Goal: Task Accomplishment & Management: Manage account settings

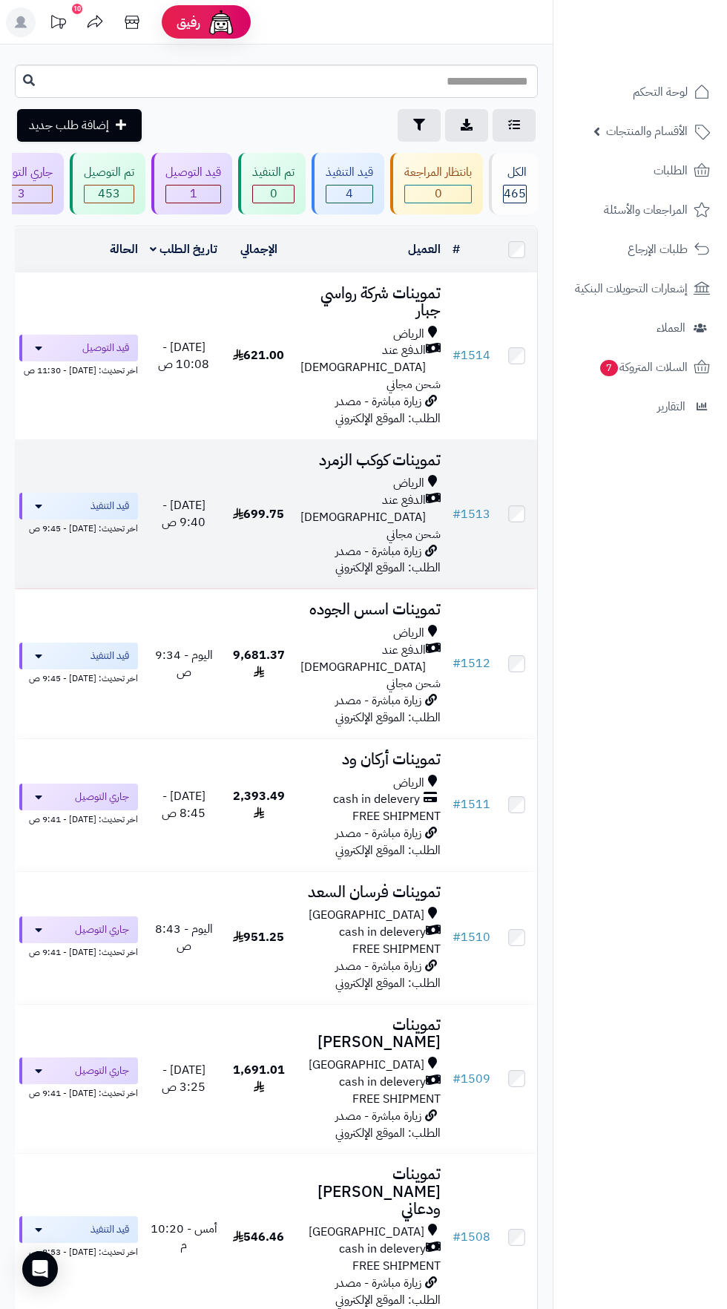
click at [379, 492] on span "الدفع عند [DEMOGRAPHIC_DATA]" at bounding box center [362, 509] width 125 height 34
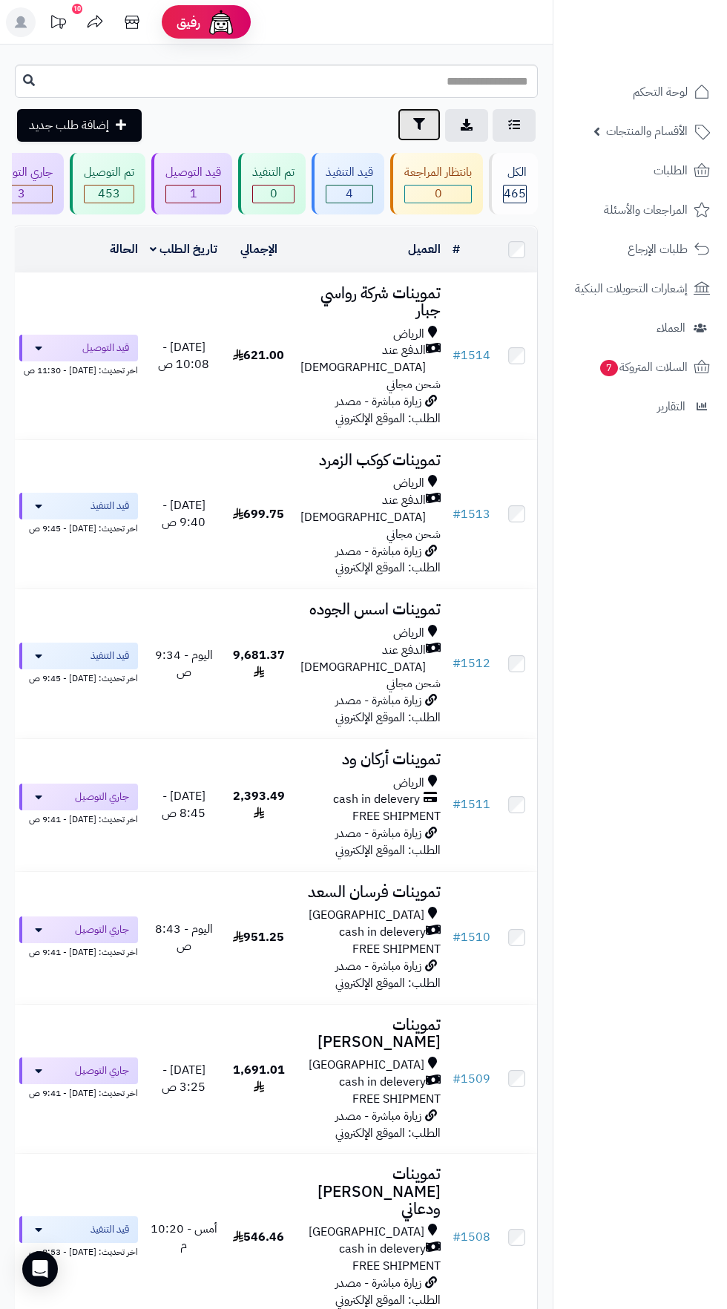
click at [418, 125] on icon "button" at bounding box center [419, 124] width 12 height 12
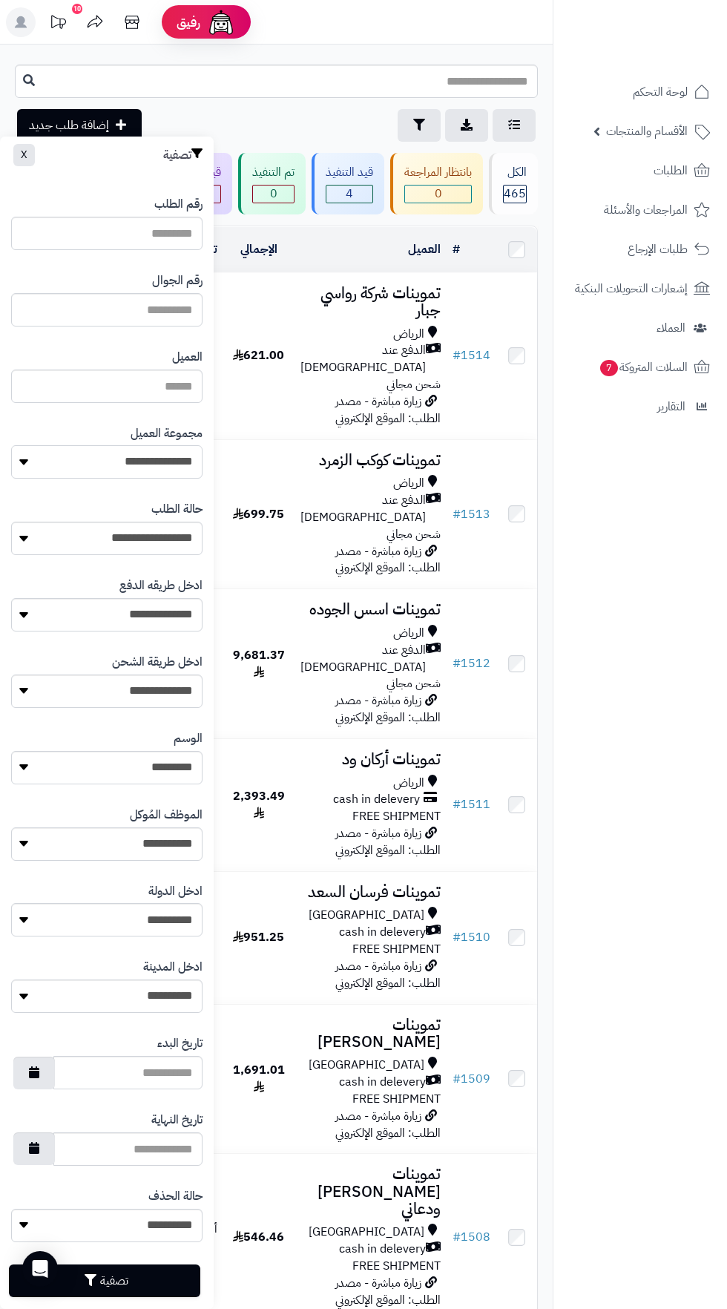
click at [166, 470] on select "**********" at bounding box center [106, 461] width 191 height 33
select select "*"
click at [143, 1282] on button "تصفية" at bounding box center [104, 1279] width 191 height 33
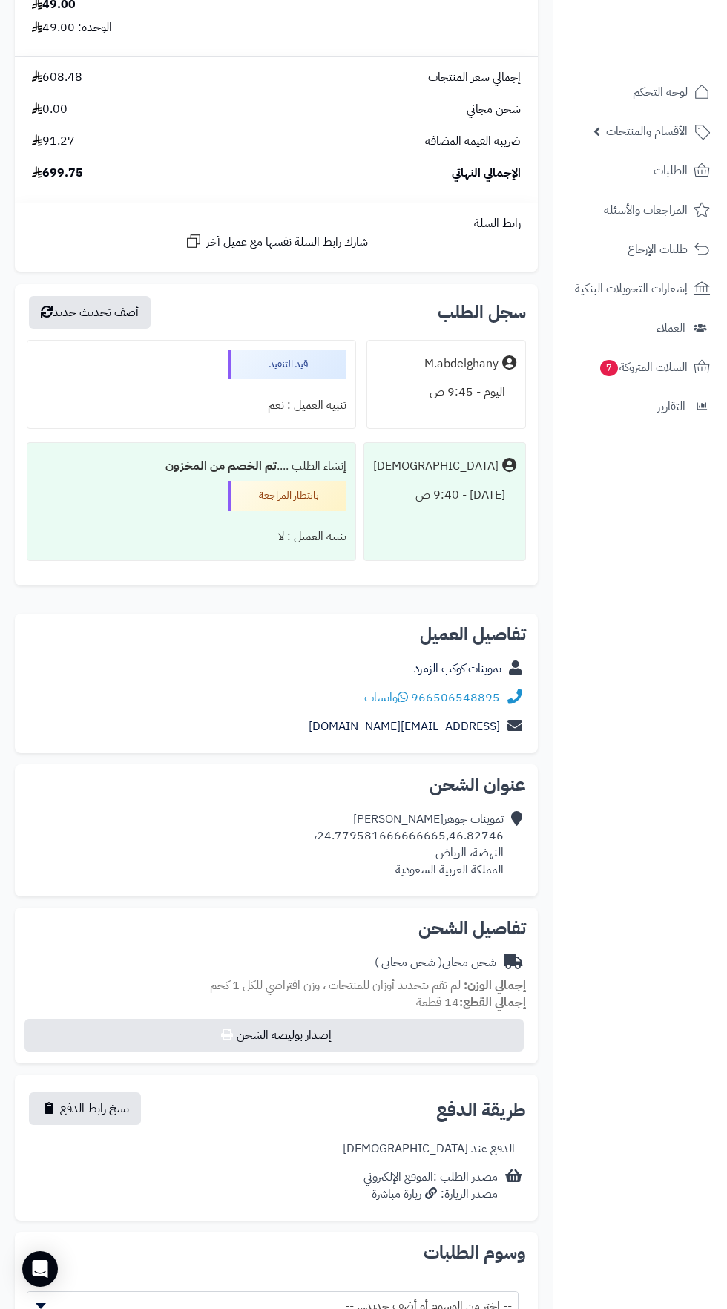
scroll to position [2249, 0]
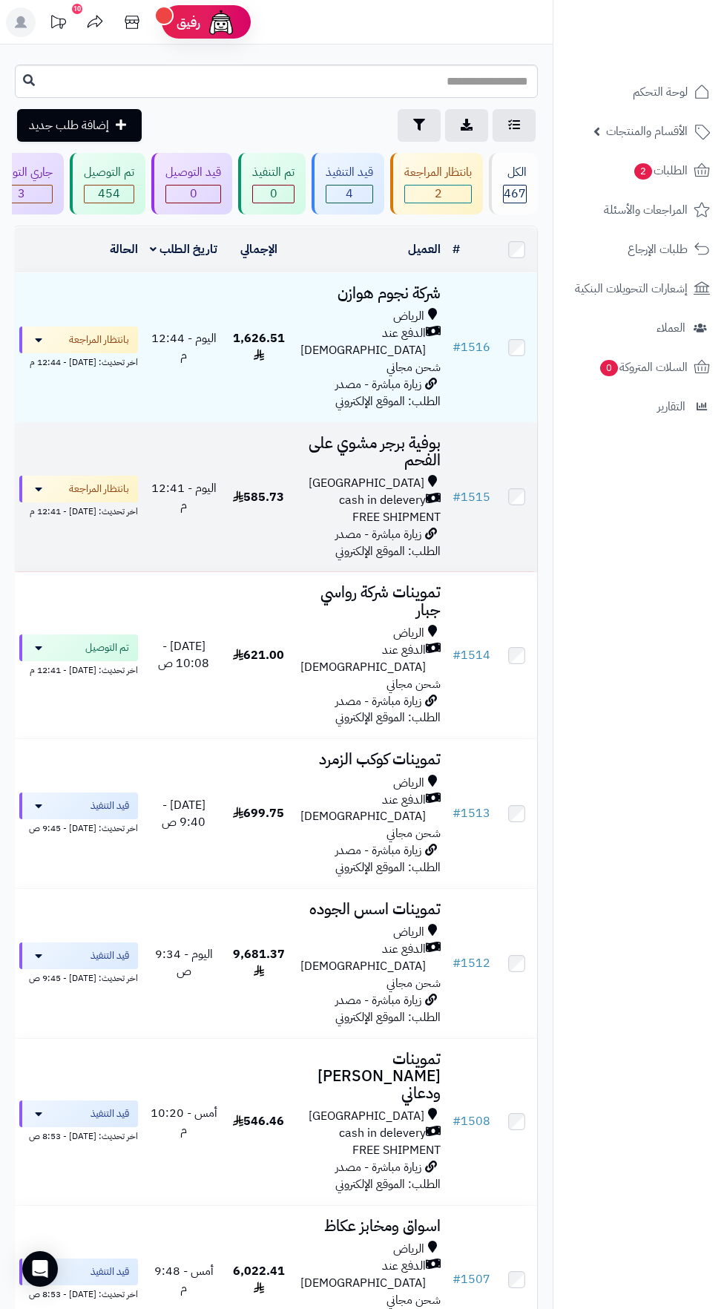
click at [265, 488] on span "585.73" at bounding box center [258, 497] width 51 height 18
click at [350, 492] on span "cash in delevery" at bounding box center [382, 500] width 87 height 17
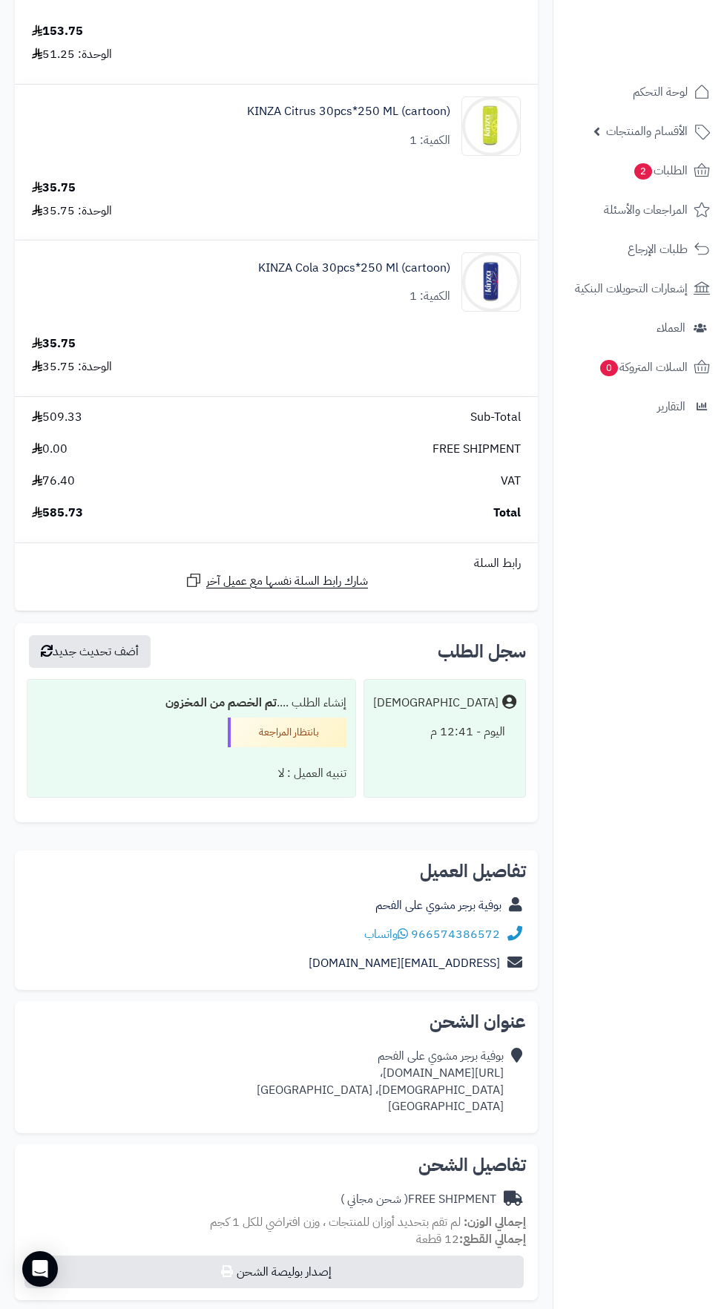
scroll to position [801, 0]
